Goal: Check status

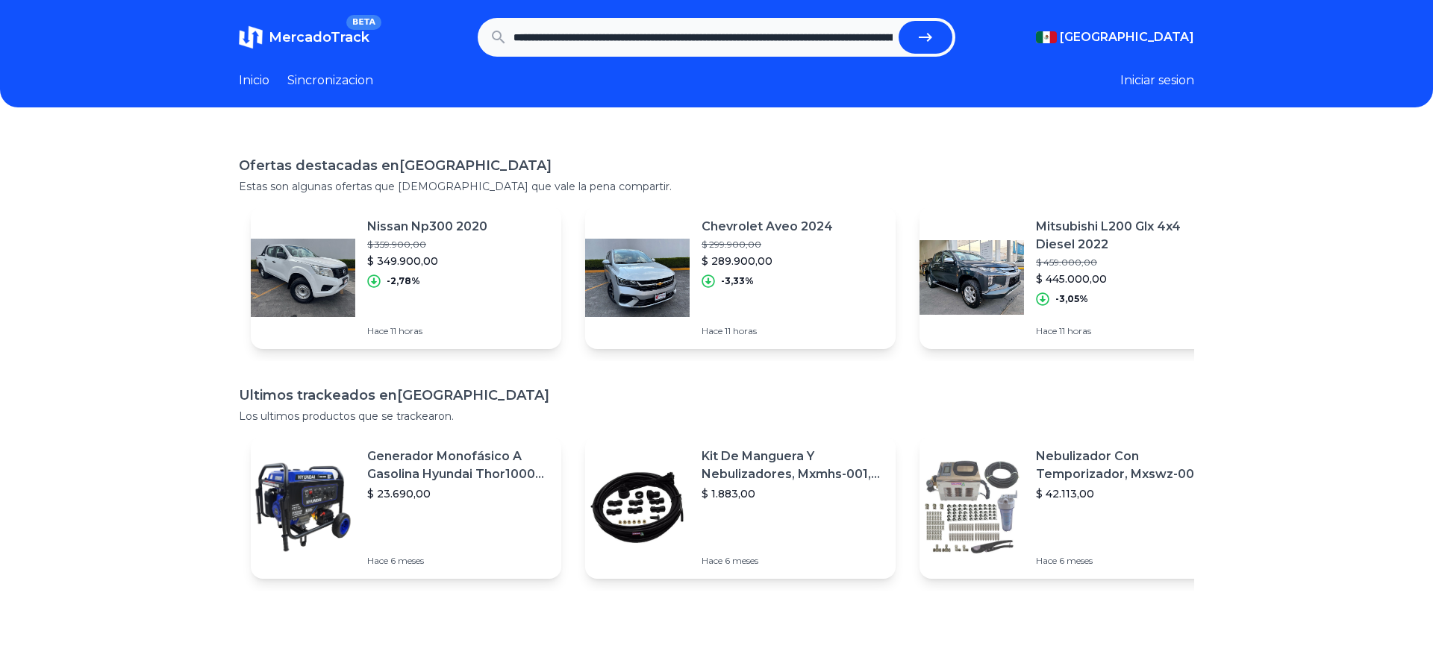
scroll to position [0, 1505]
click at [898, 21] on button "submit" at bounding box center [925, 37] width 54 height 33
type input "**********"
